Goal: Task Accomplishment & Management: Manage account settings

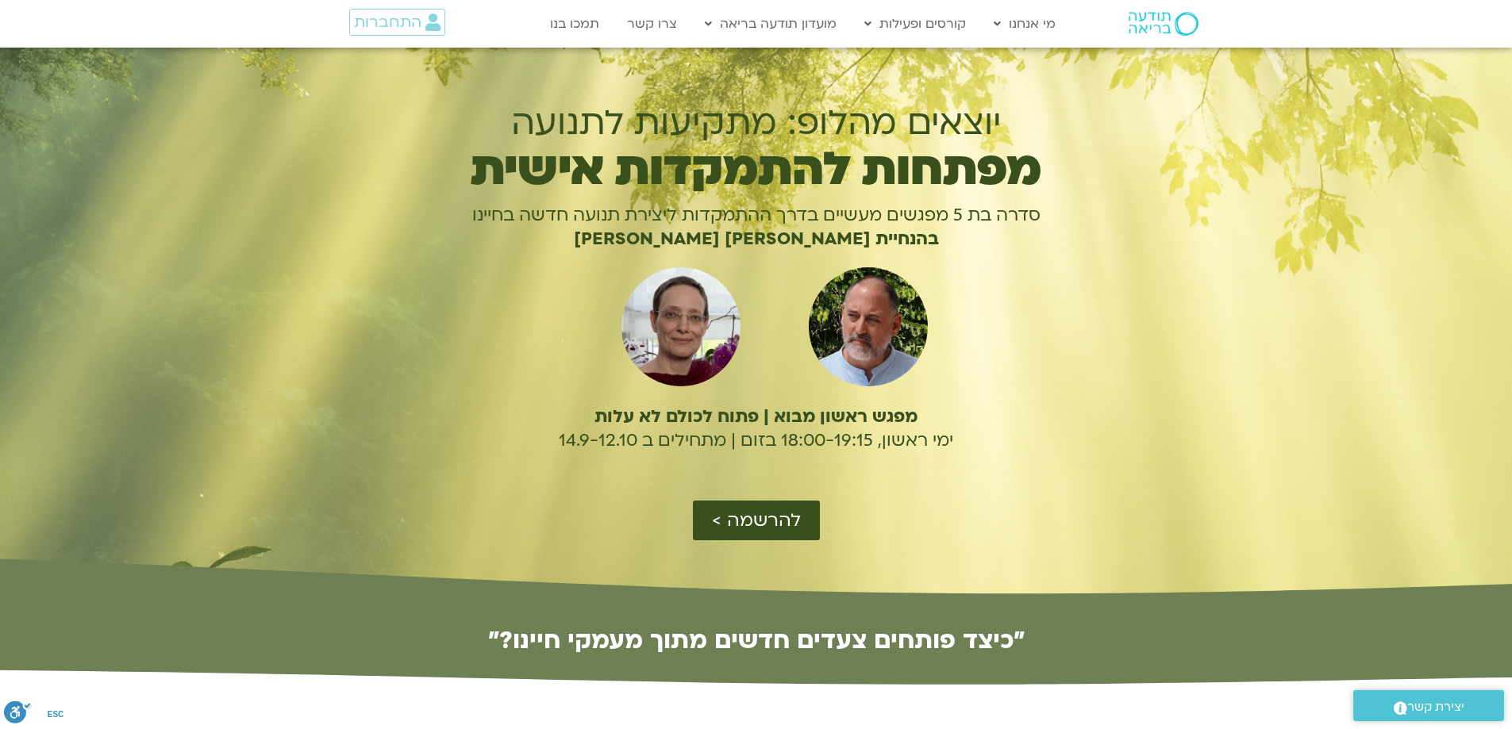
click at [1140, 22] on img at bounding box center [1164, 24] width 70 height 24
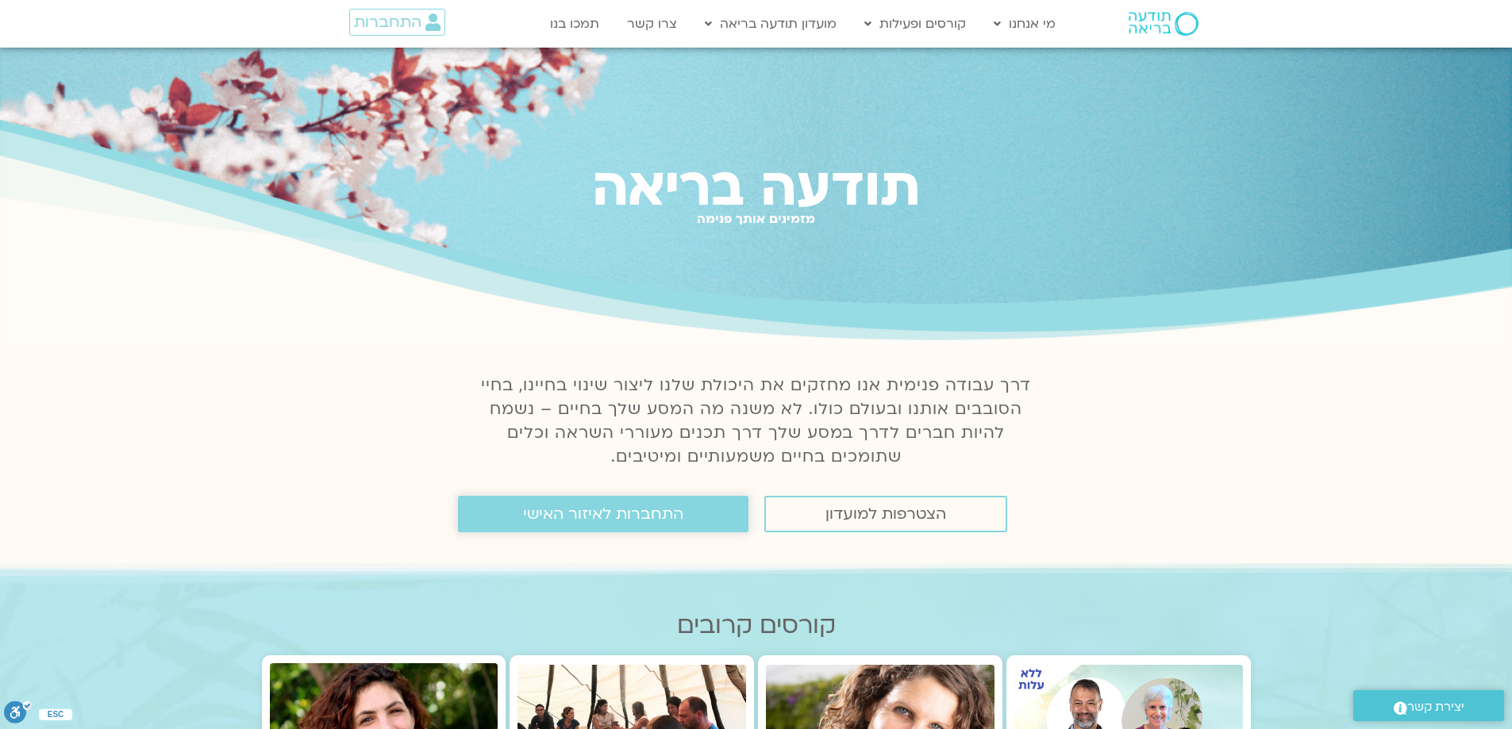
click at [702, 513] on link "התחברות לאיזור האישי" at bounding box center [603, 514] width 290 height 37
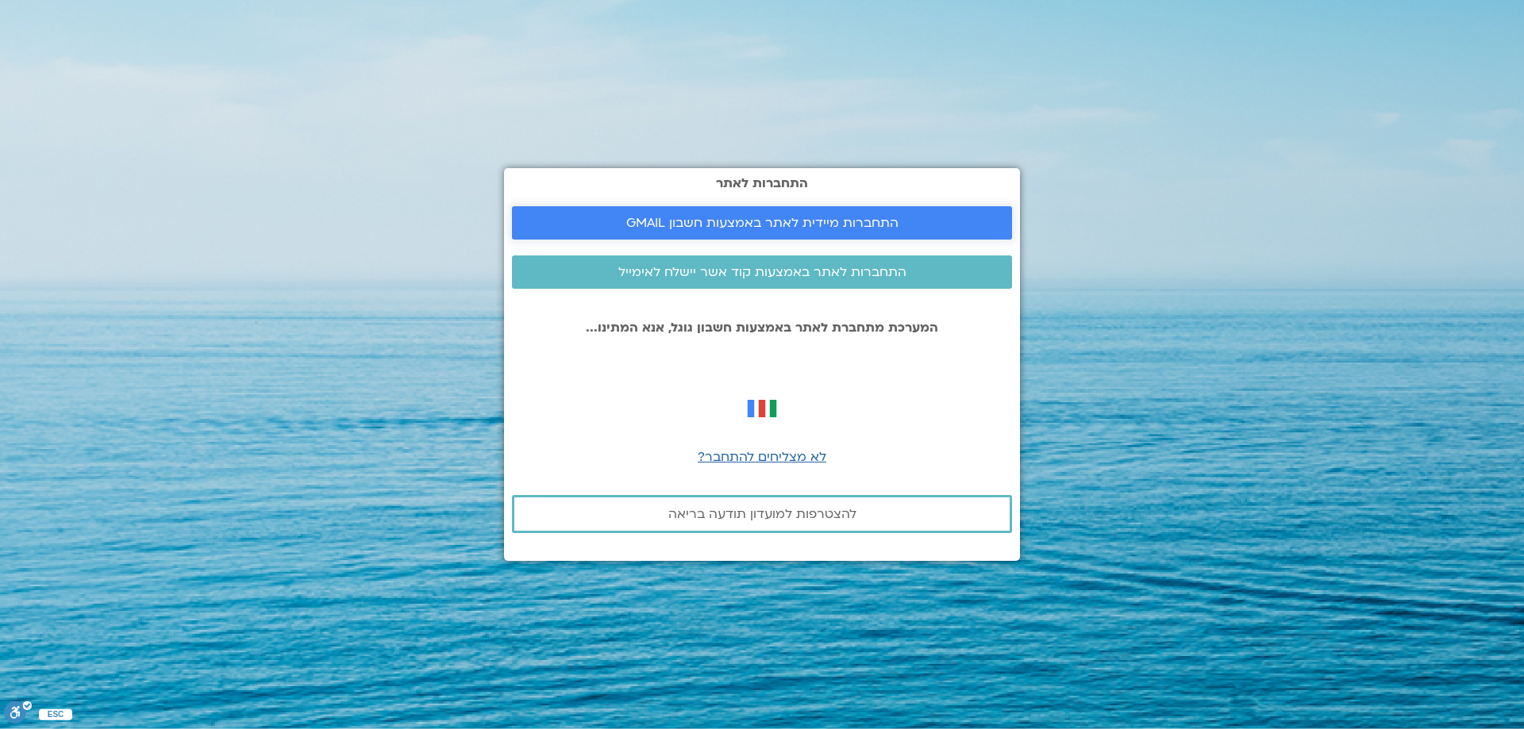
click at [814, 220] on span "התחברות מיידית לאתר באמצעות חשבון GMAIL" at bounding box center [762, 223] width 272 height 14
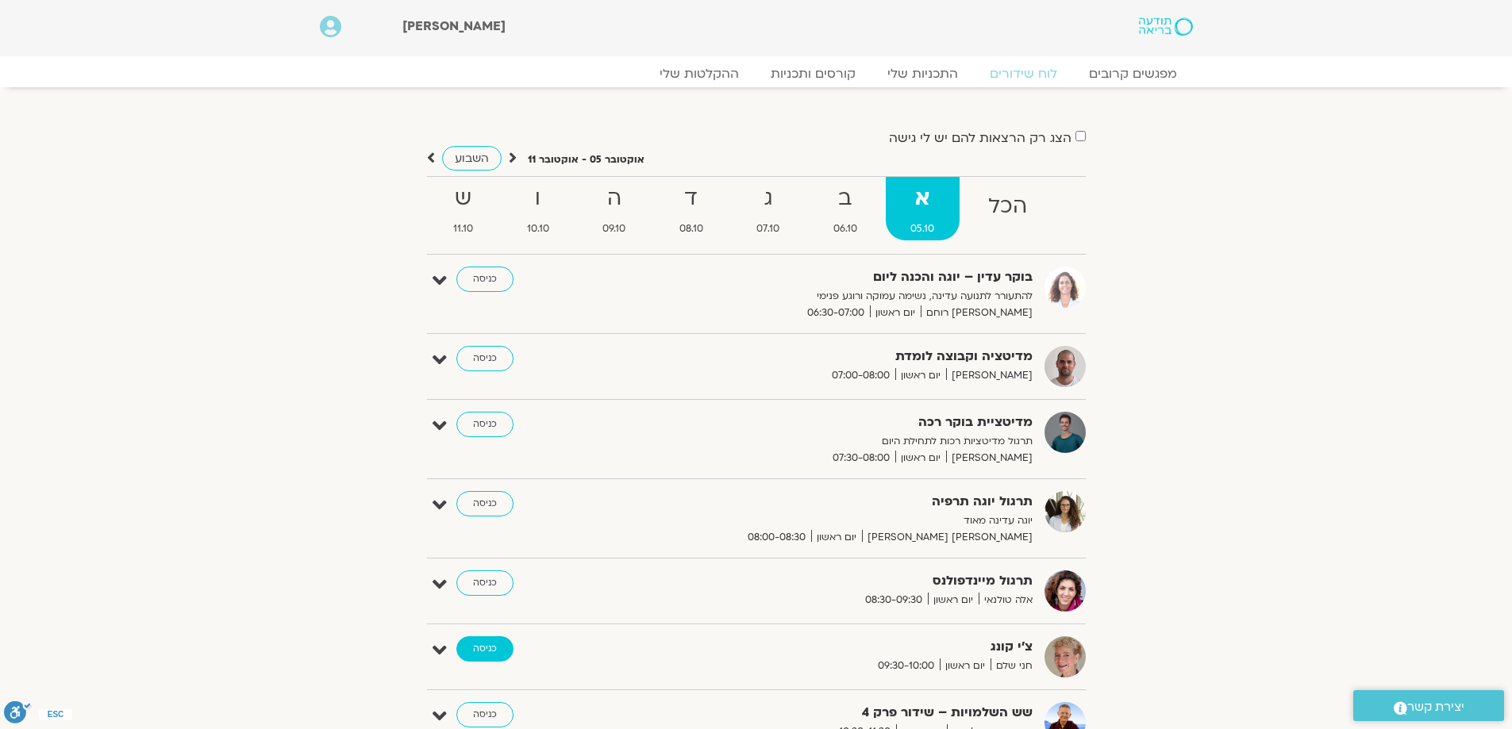
click at [484, 651] on link "כניסה" at bounding box center [484, 649] width 57 height 25
